Goal: Navigation & Orientation: Find specific page/section

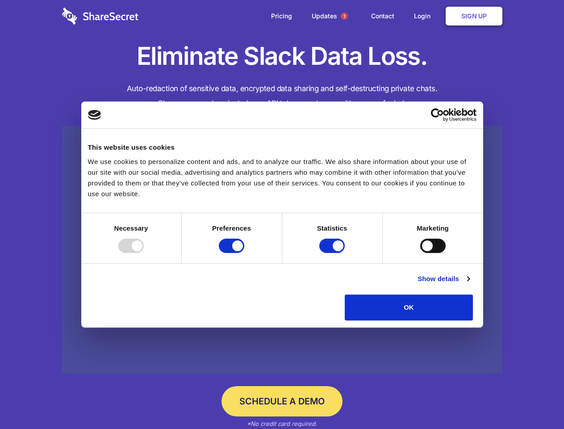
click at [144, 253] on div at bounding box center [130, 245] width 25 height 14
click at [244, 253] on input "Preferences" at bounding box center [231, 245] width 25 height 14
checkbox input "false"
click at [333, 253] on input "Statistics" at bounding box center [331, 245] width 25 height 14
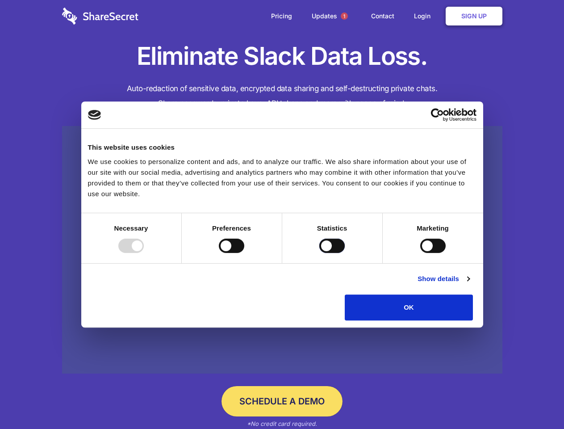
checkbox input "false"
click at [420, 253] on input "Marketing" at bounding box center [432, 245] width 25 height 14
checkbox input "true"
click at [469, 284] on link "Show details" at bounding box center [444, 278] width 52 height 11
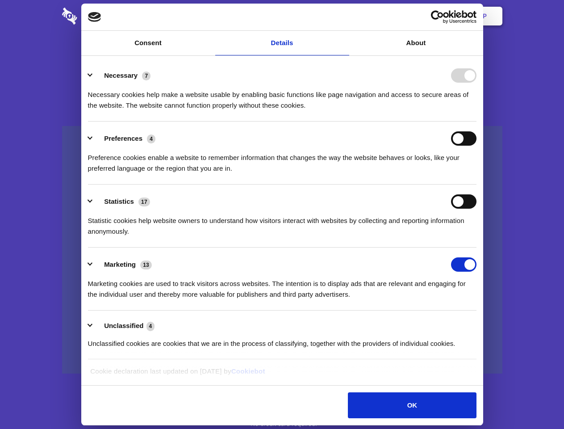
click at [477, 121] on li "Necessary 7 Necessary cookies help make a website usable by enabling basic func…" at bounding box center [282, 90] width 389 height 63
click at [344, 16] on span "1" at bounding box center [344, 16] width 7 height 7
